Goal: Task Accomplishment & Management: Use online tool/utility

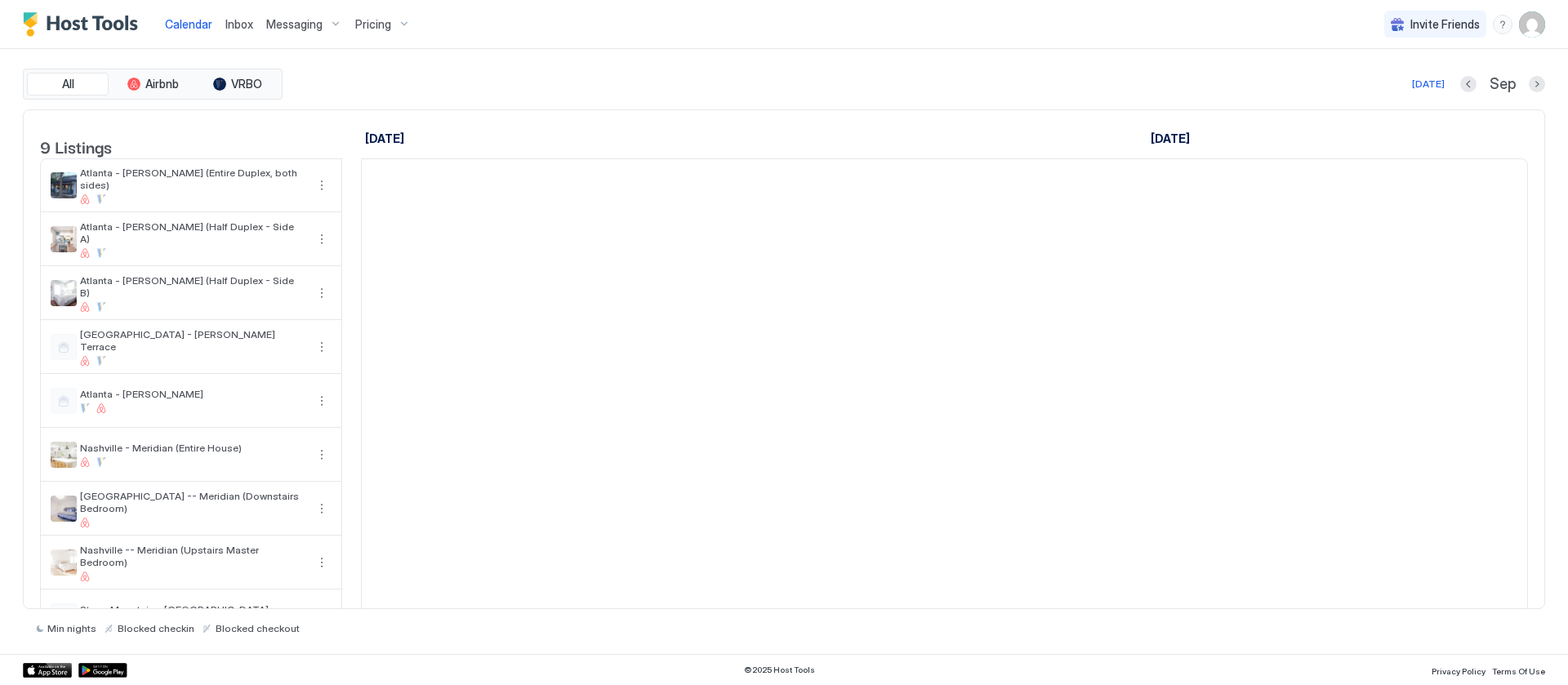
scroll to position [0, 907]
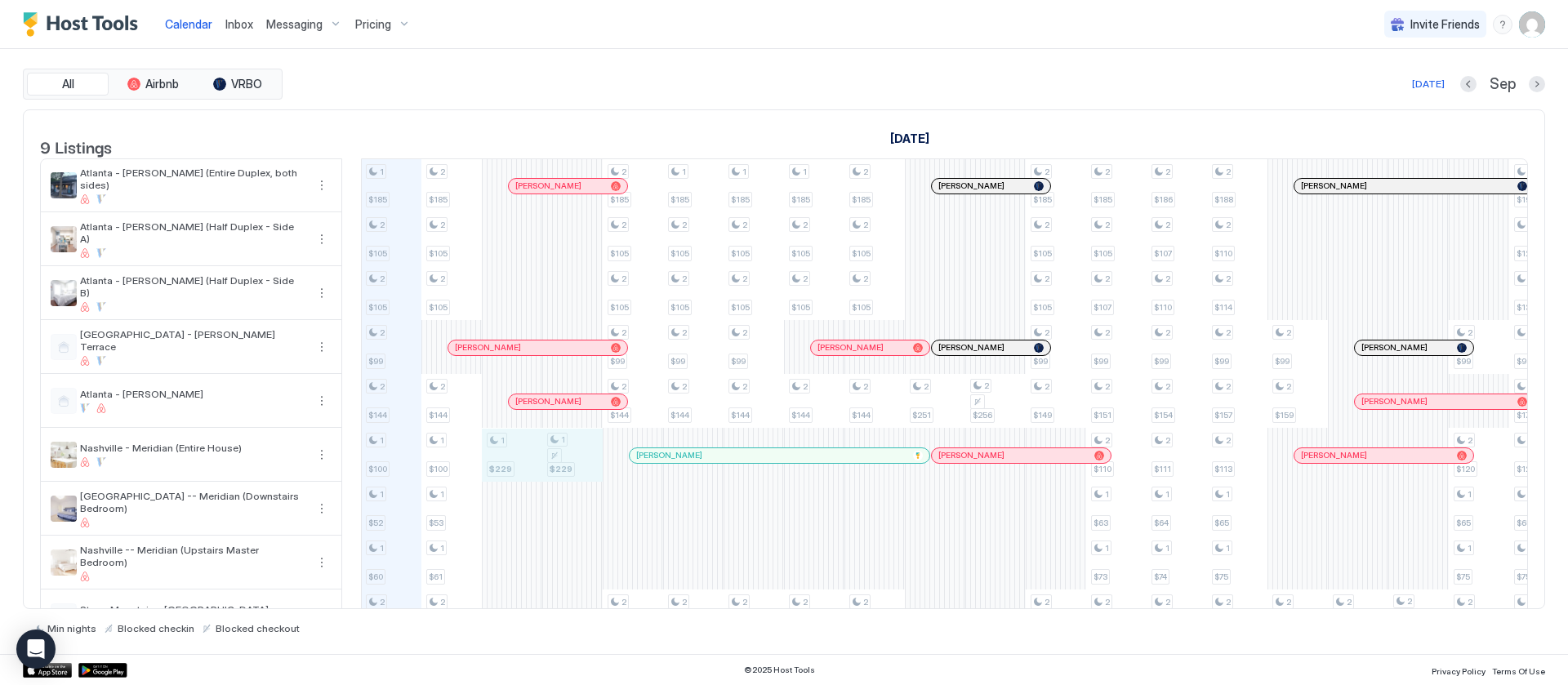
drag, startPoint x: 571, startPoint y: 483, endPoint x: 528, endPoint y: 487, distance: 42.6
click at [528, 487] on div "1 $185 2 $105 2 $105 2 $99 2 $144 1 $100 1 $52 1 $60 2 $229 2 $185 2 $105 2 $10…" at bounding box center [1237, 401] width 3565 height 484
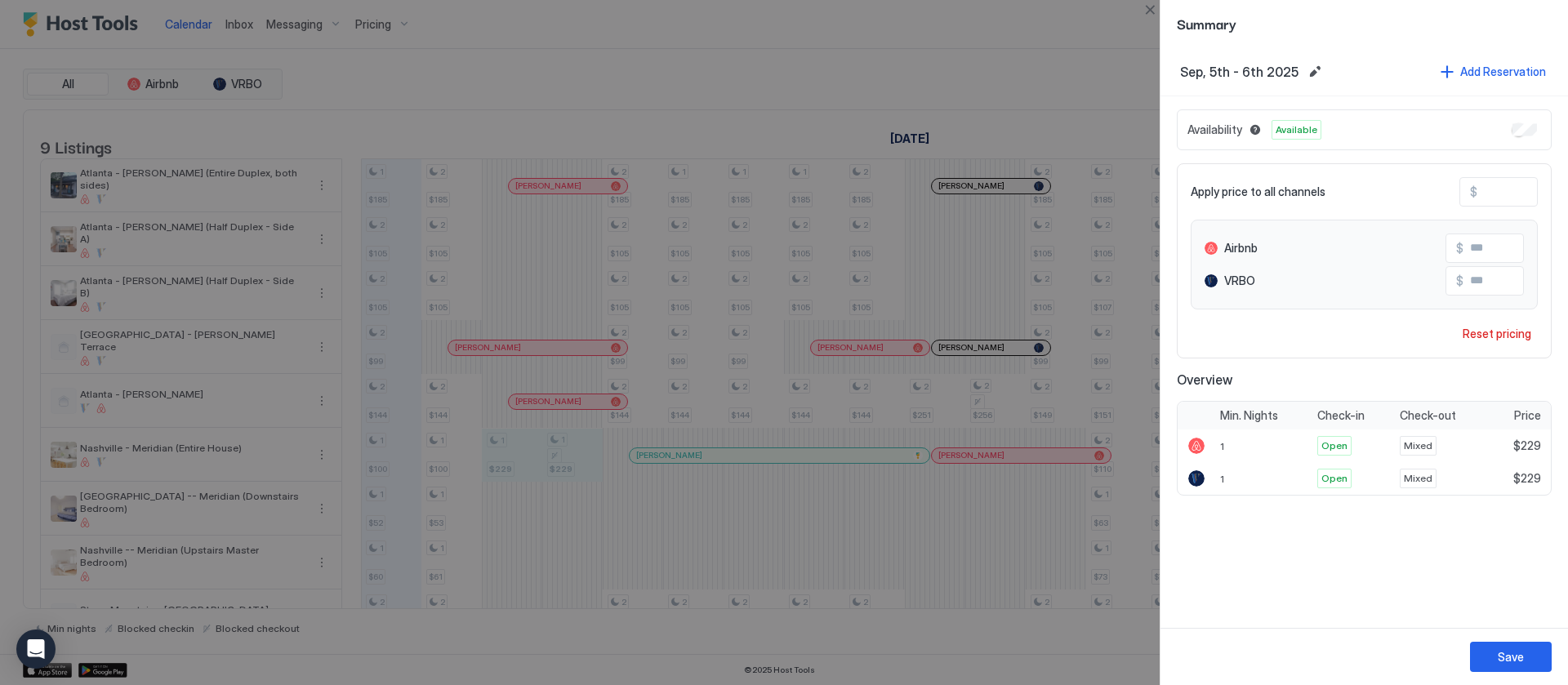
drag, startPoint x: 1523, startPoint y: 196, endPoint x: 1420, endPoint y: 180, distance: 104.0
click at [1423, 180] on div "Apply price to all channels $ ***" at bounding box center [1363, 191] width 347 height 29
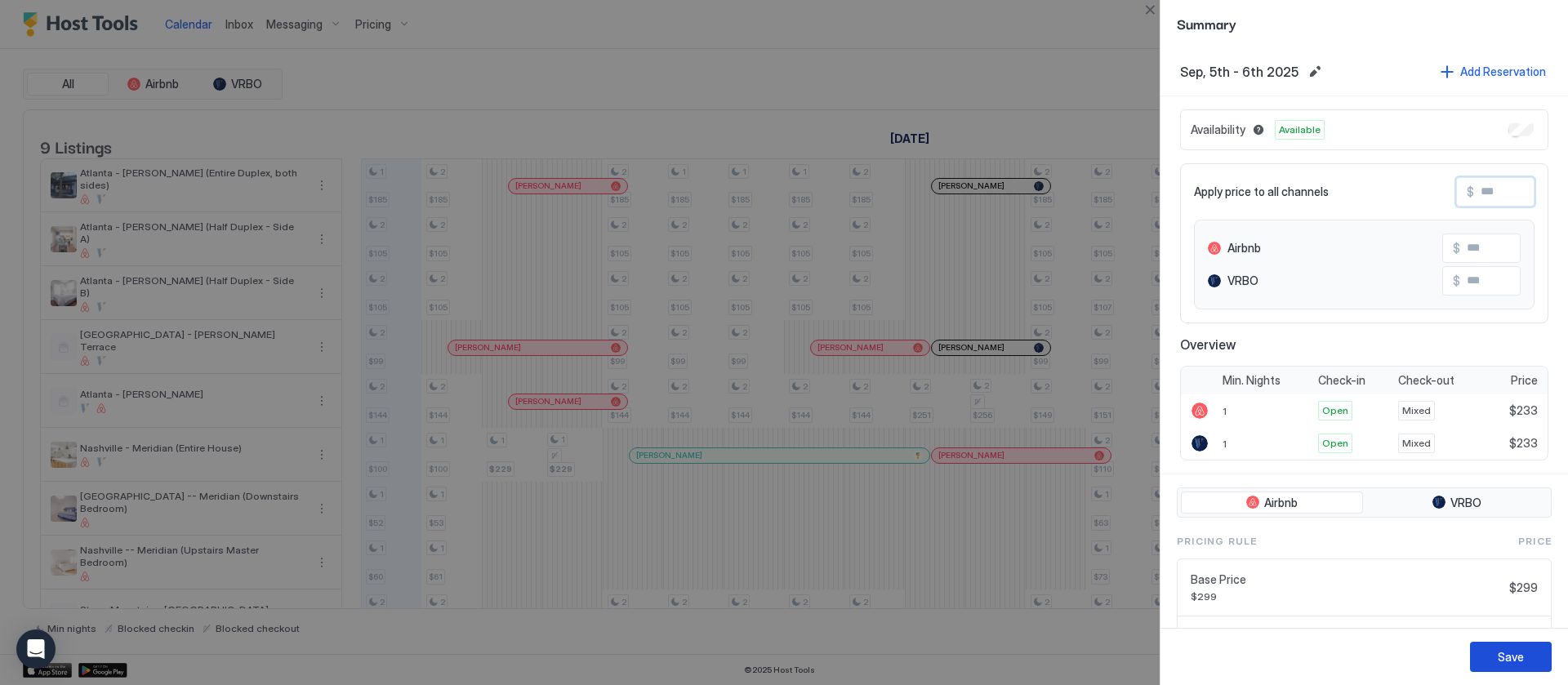
click at [1506, 656] on div "Save" at bounding box center [1510, 656] width 26 height 17
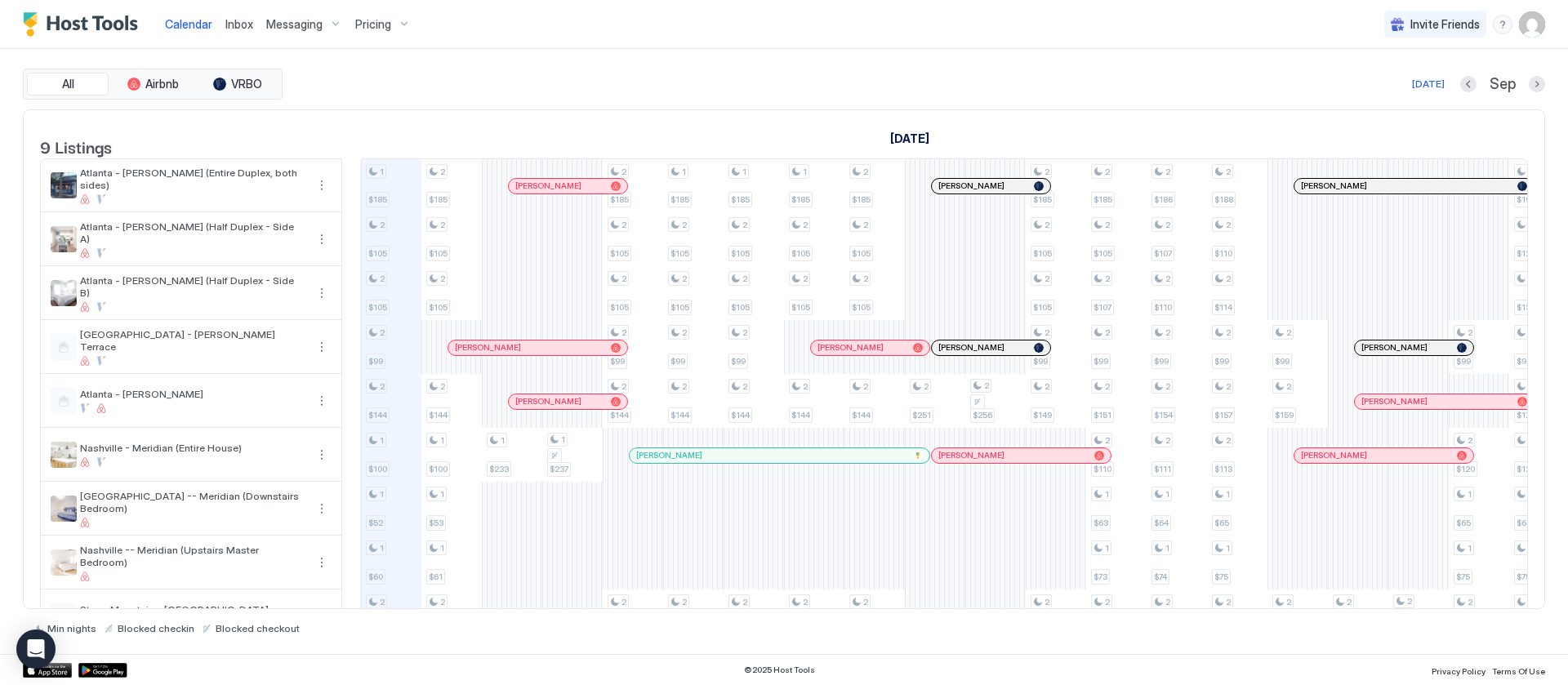
click at [752, 113] on div "[DATE] [DATE] [DATE] 19 Tue 20 Wed 21 Thu 22 Fri 23 Sat 24 Sun 25 Mon 26 Tue 27…" at bounding box center [944, 142] width 1167 height 64
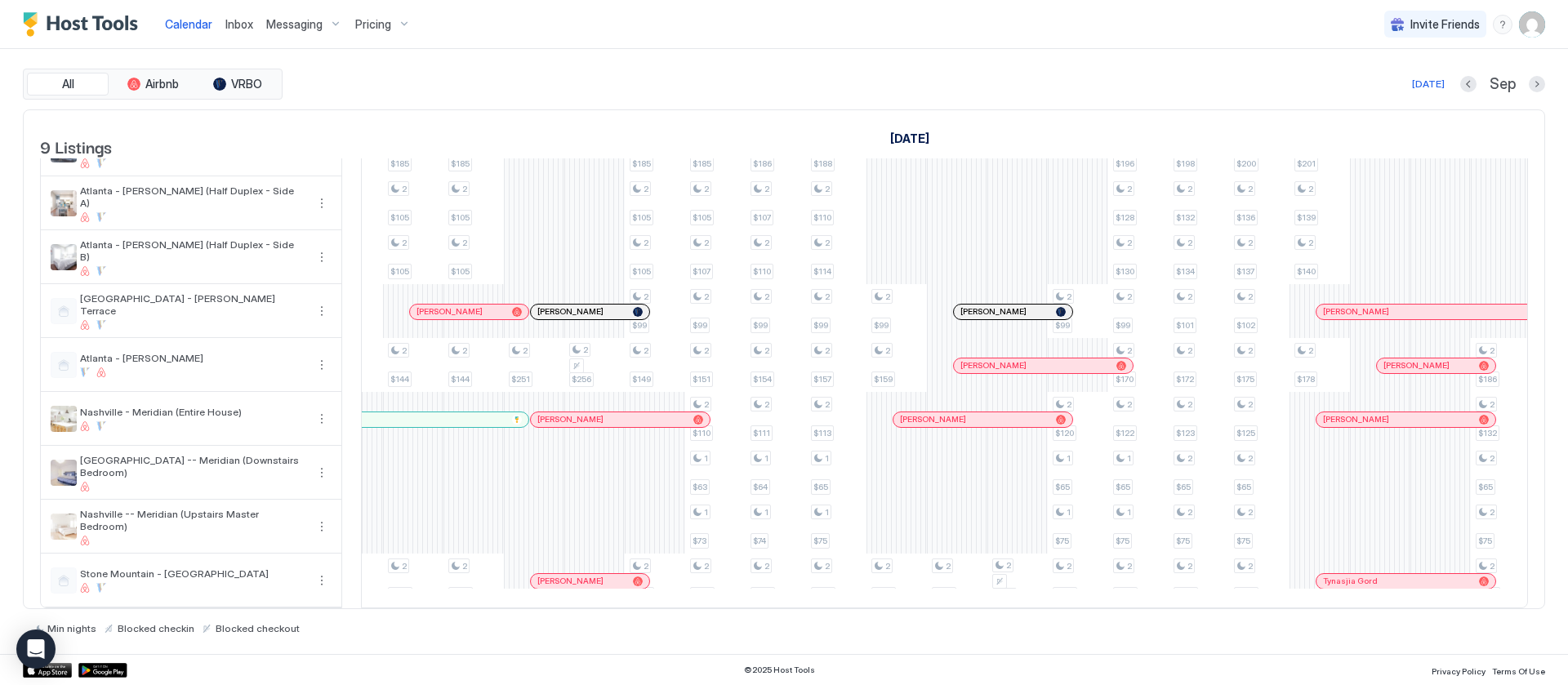
scroll to position [0, 1363]
